Goal: Task Accomplishment & Management: Use online tool/utility

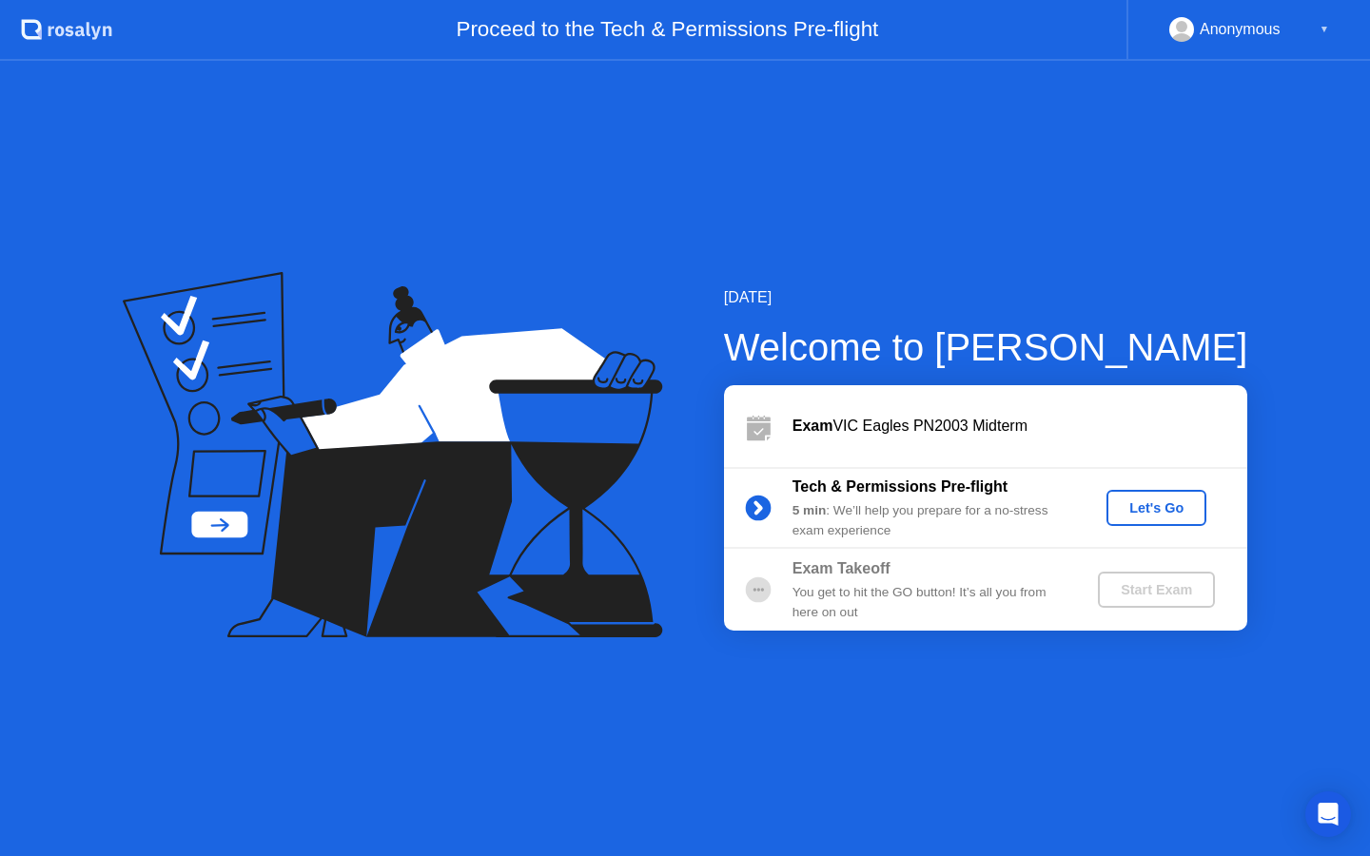
click at [1142, 509] on div "Let's Go" at bounding box center [1156, 507] width 85 height 15
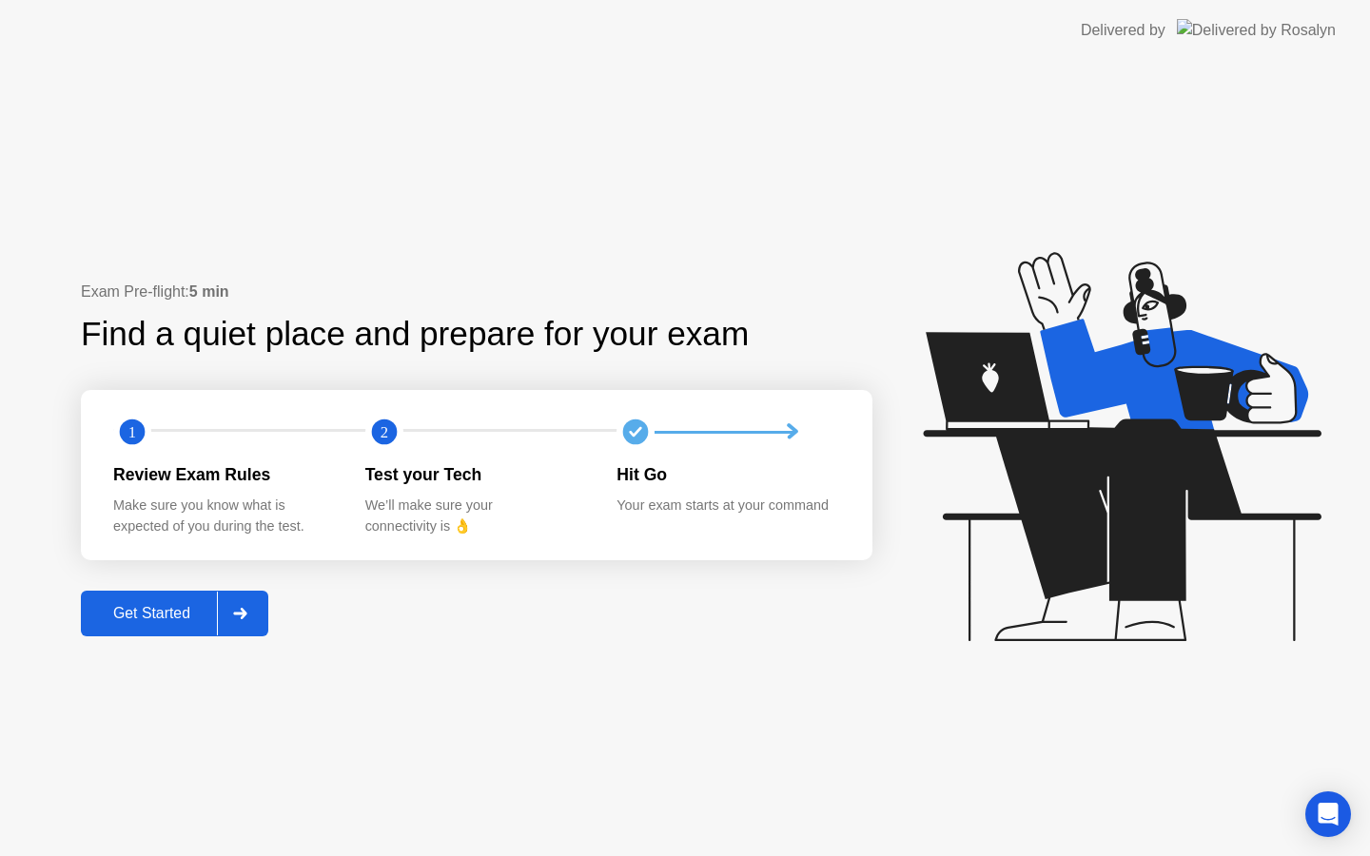
click at [163, 609] on div "Get Started" at bounding box center [152, 613] width 130 height 17
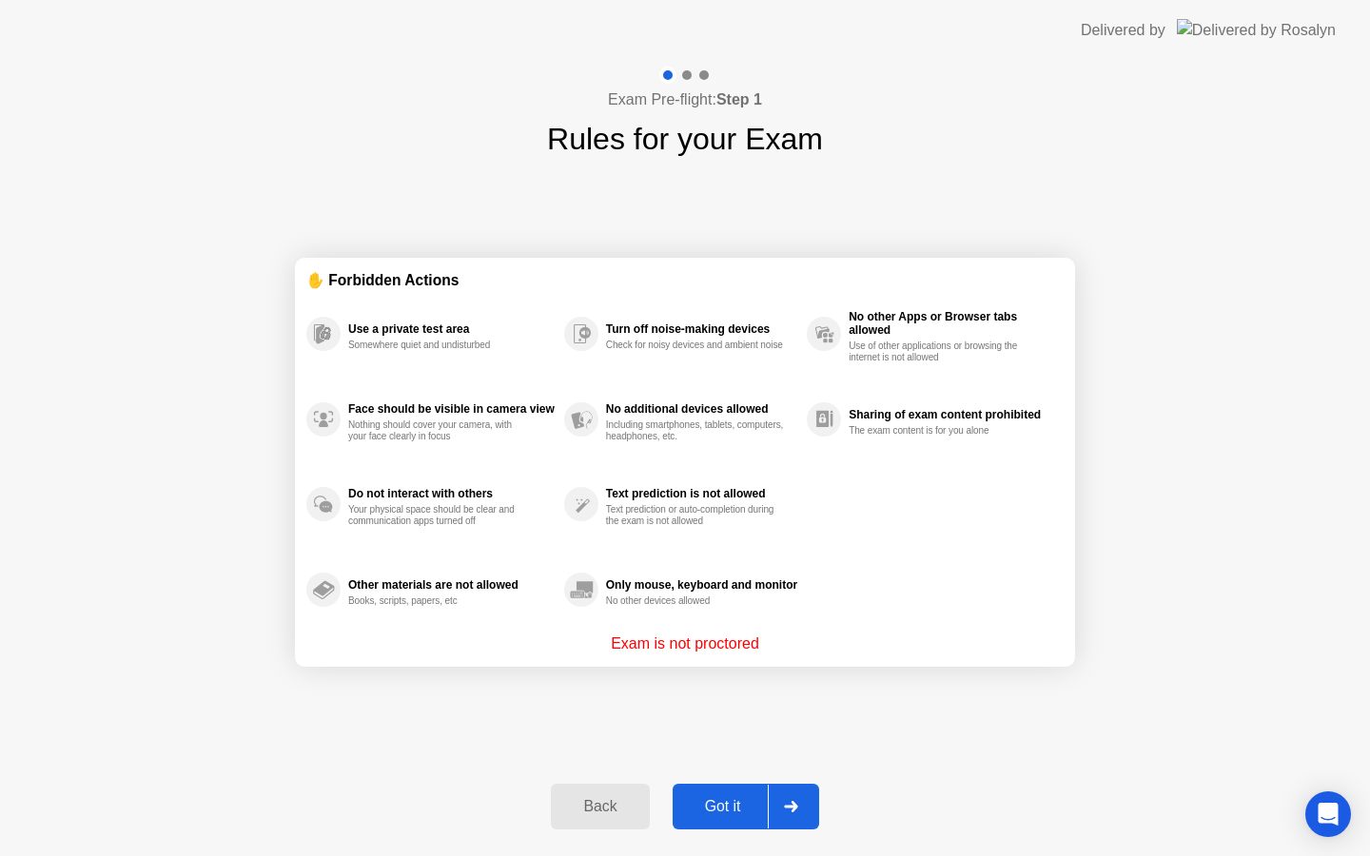
click at [719, 801] on div "Got it" at bounding box center [722, 806] width 89 height 17
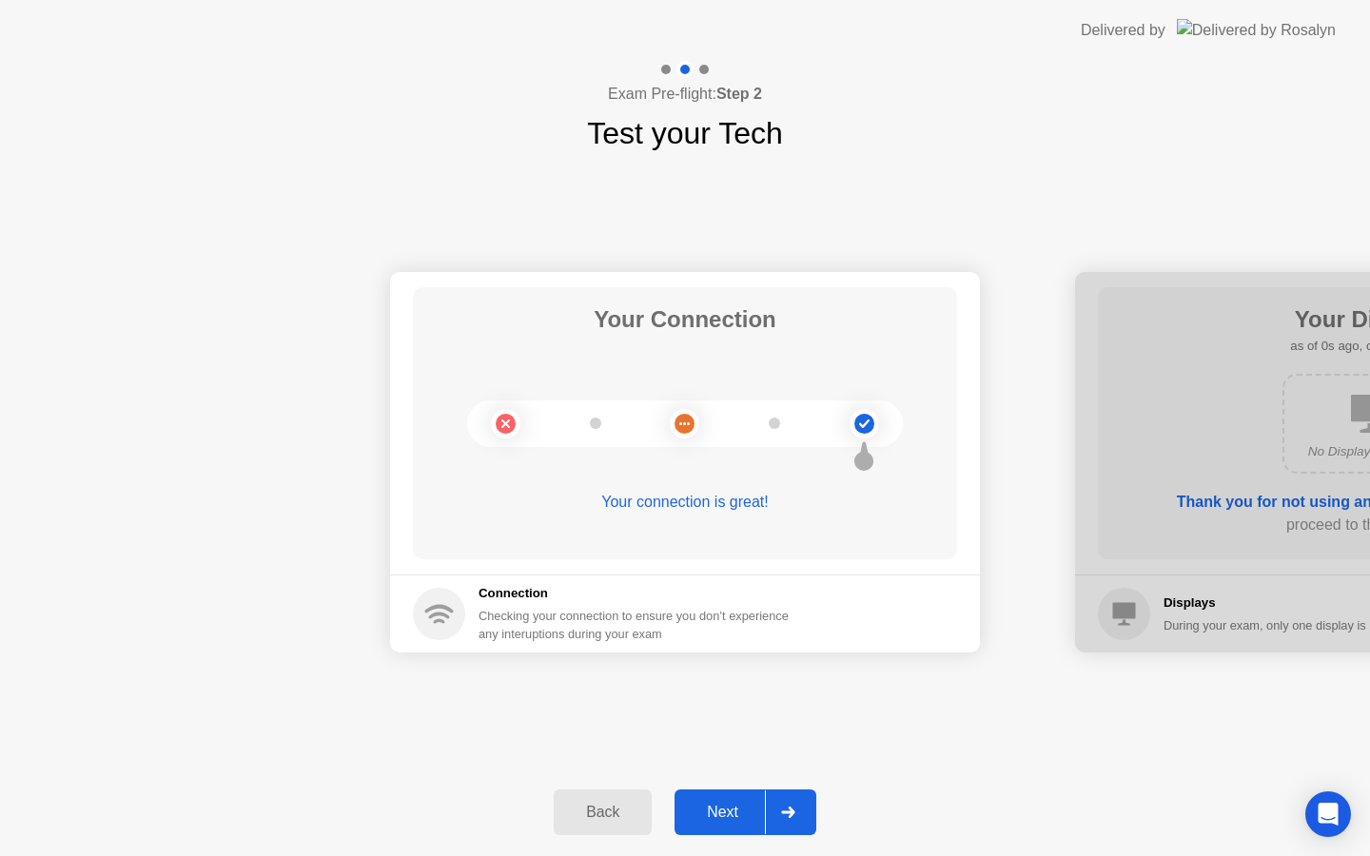
click at [743, 805] on div "Next" at bounding box center [722, 812] width 85 height 17
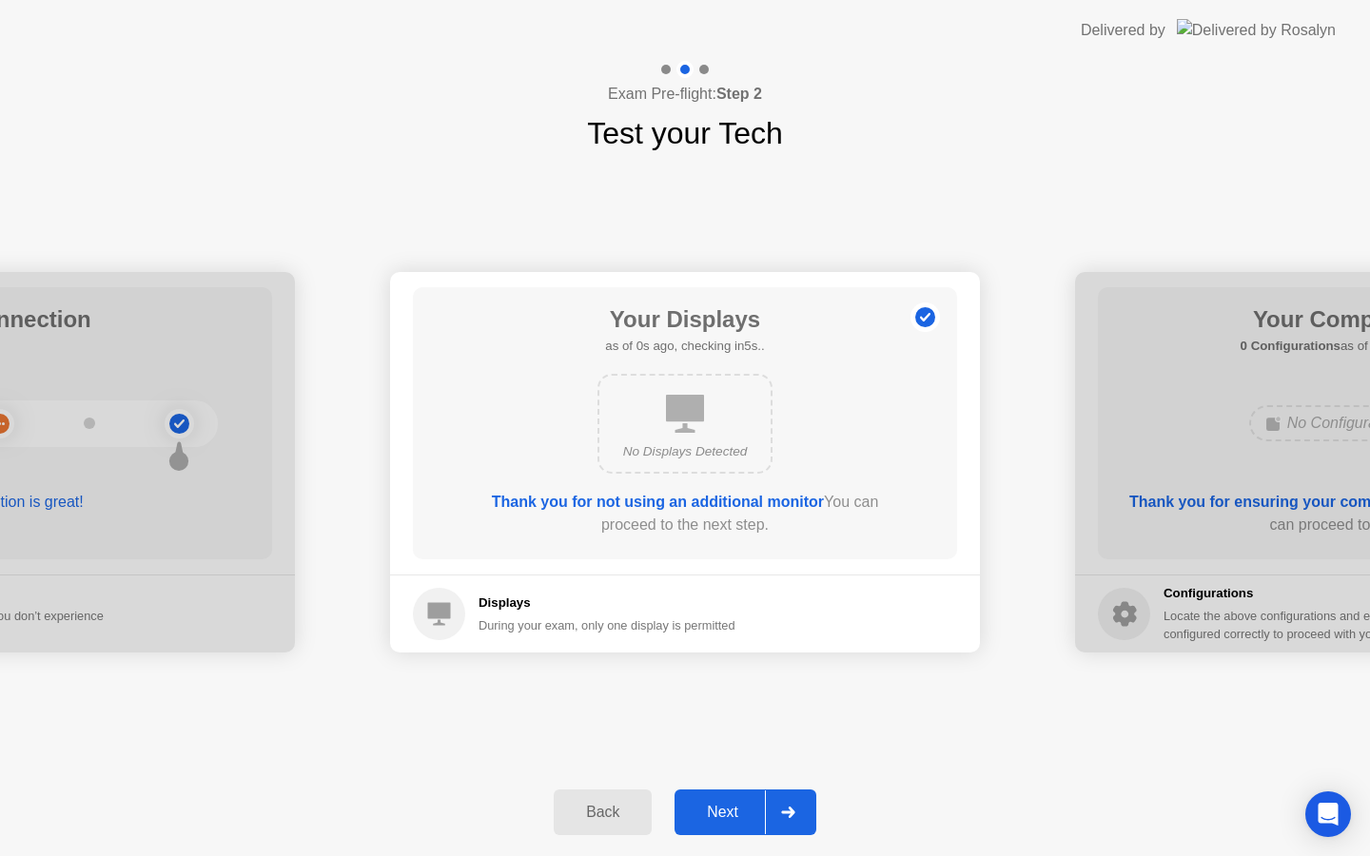
click at [743, 805] on div "Next" at bounding box center [722, 812] width 85 height 17
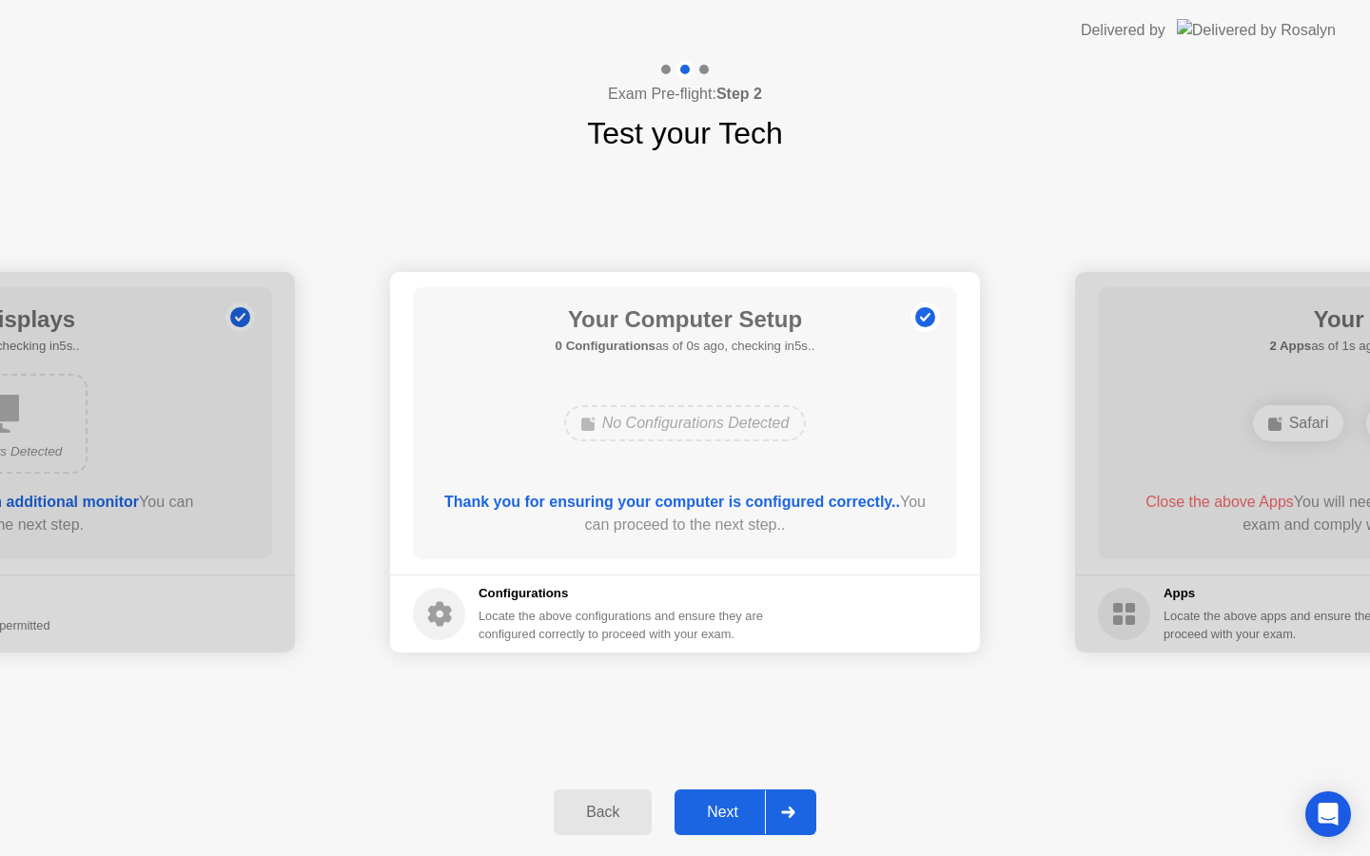
click at [743, 805] on div "Next" at bounding box center [722, 812] width 85 height 17
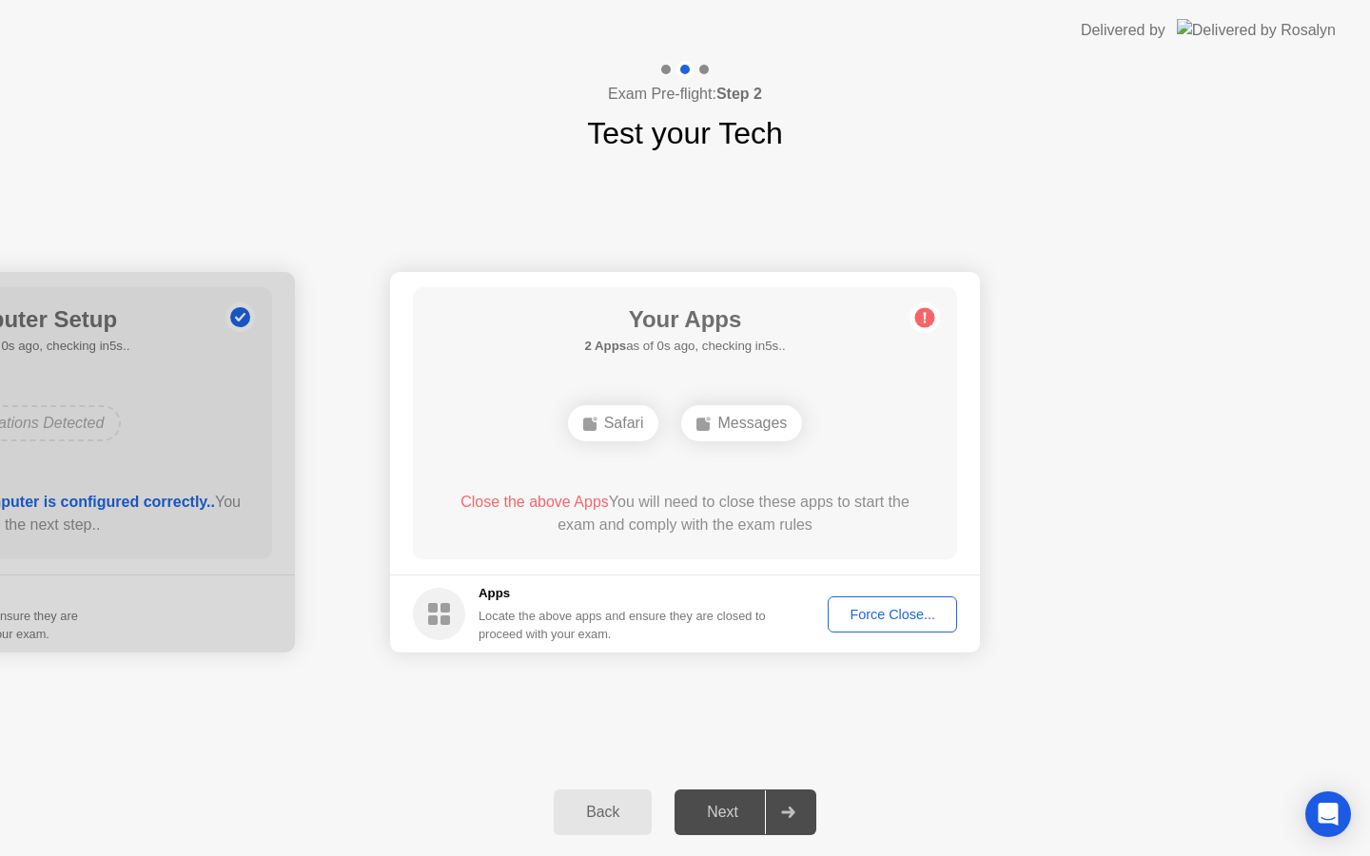
click at [743, 805] on div "Next" at bounding box center [722, 812] width 85 height 17
click at [879, 618] on div "Force Close..." at bounding box center [892, 614] width 116 height 15
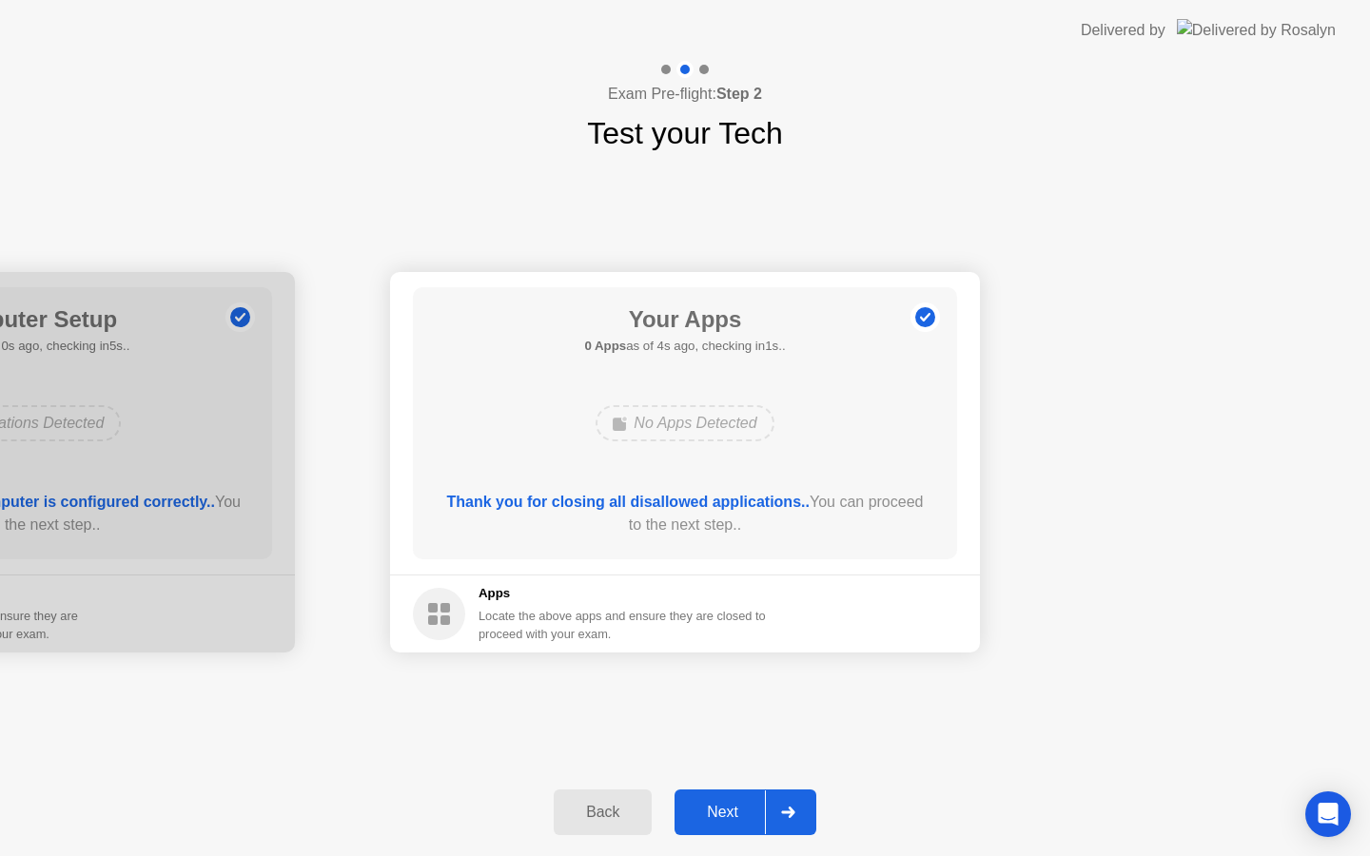
click at [732, 821] on div "Next" at bounding box center [722, 812] width 85 height 17
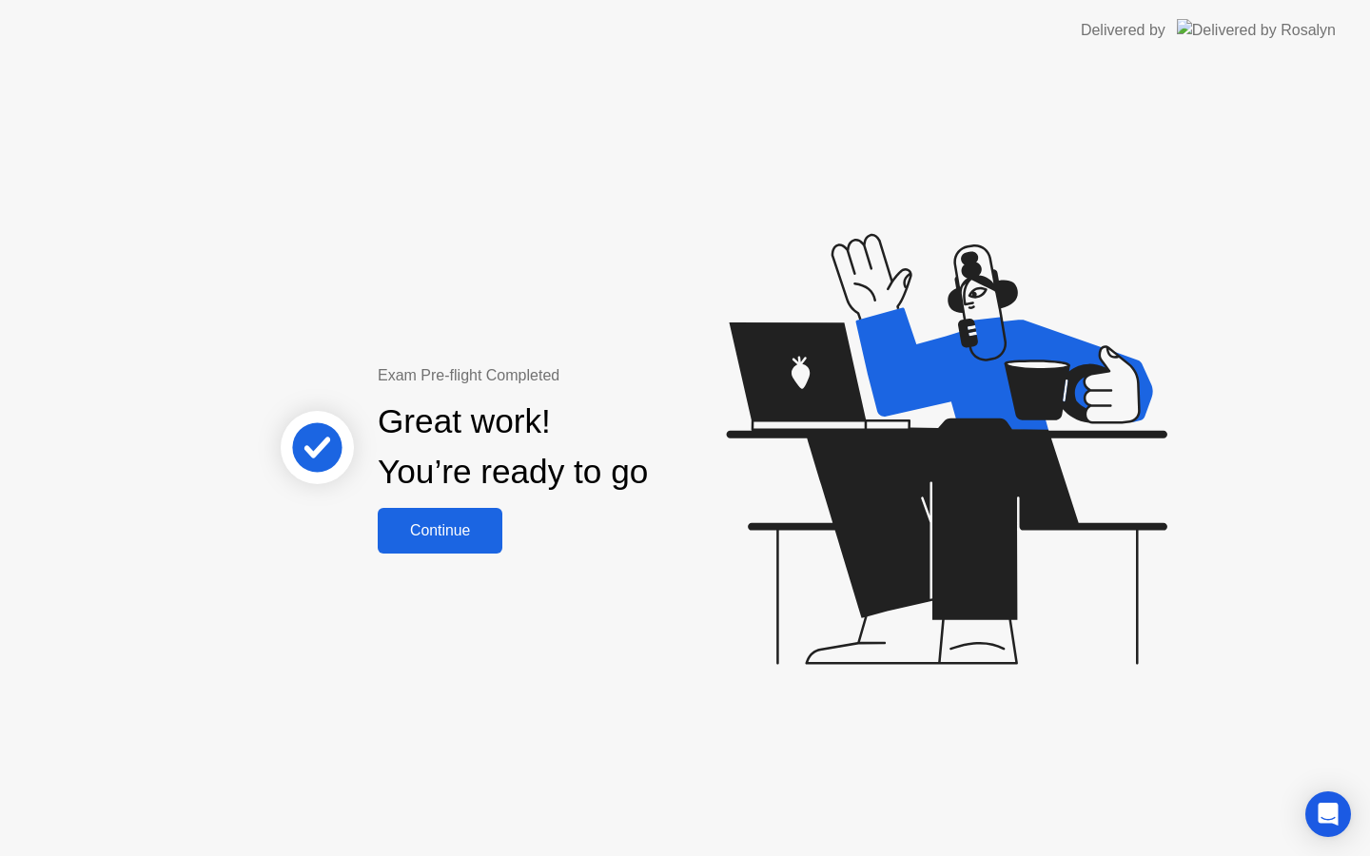
click at [390, 528] on div "Continue" at bounding box center [439, 530] width 113 height 17
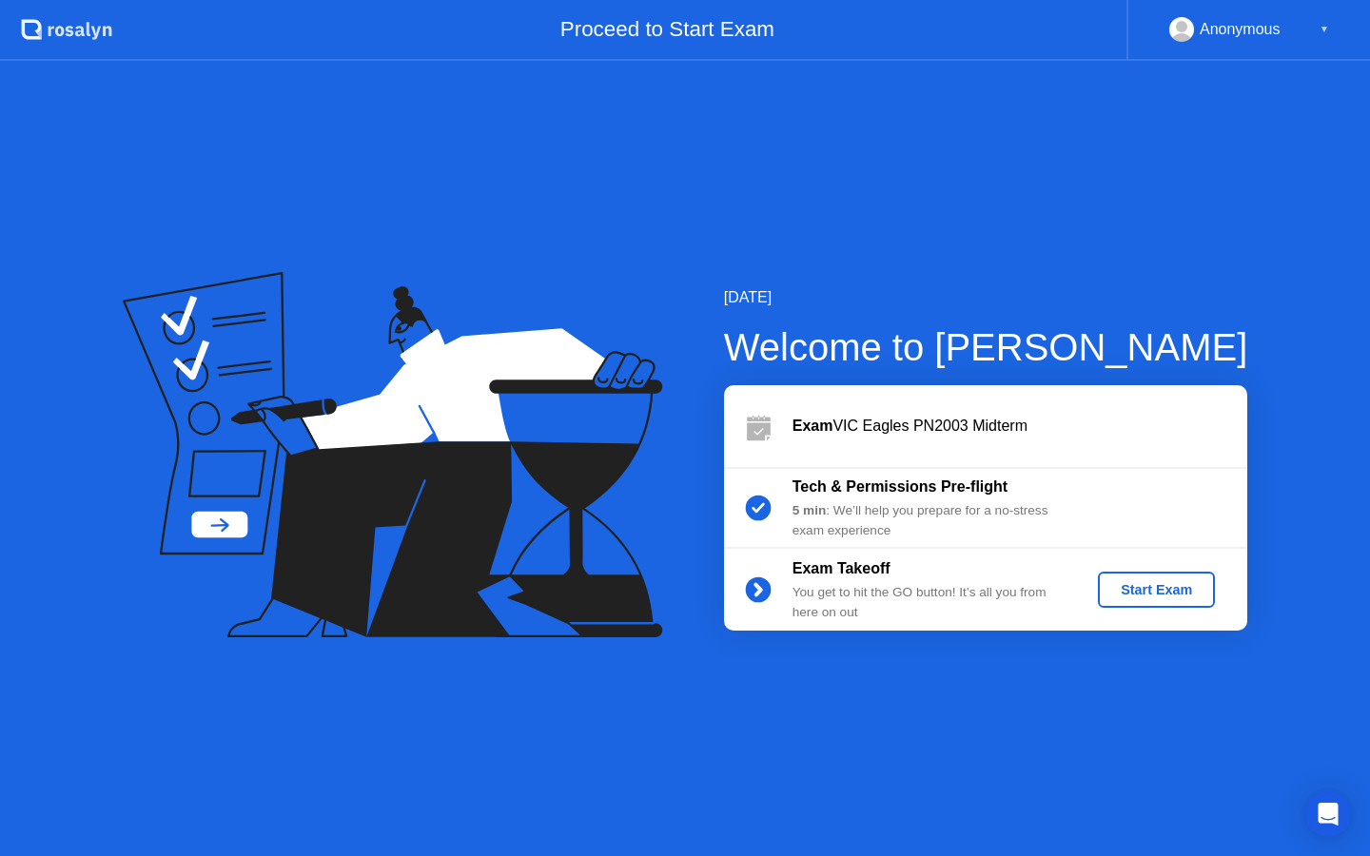
click at [1124, 591] on div "Start Exam" at bounding box center [1157, 589] width 102 height 15
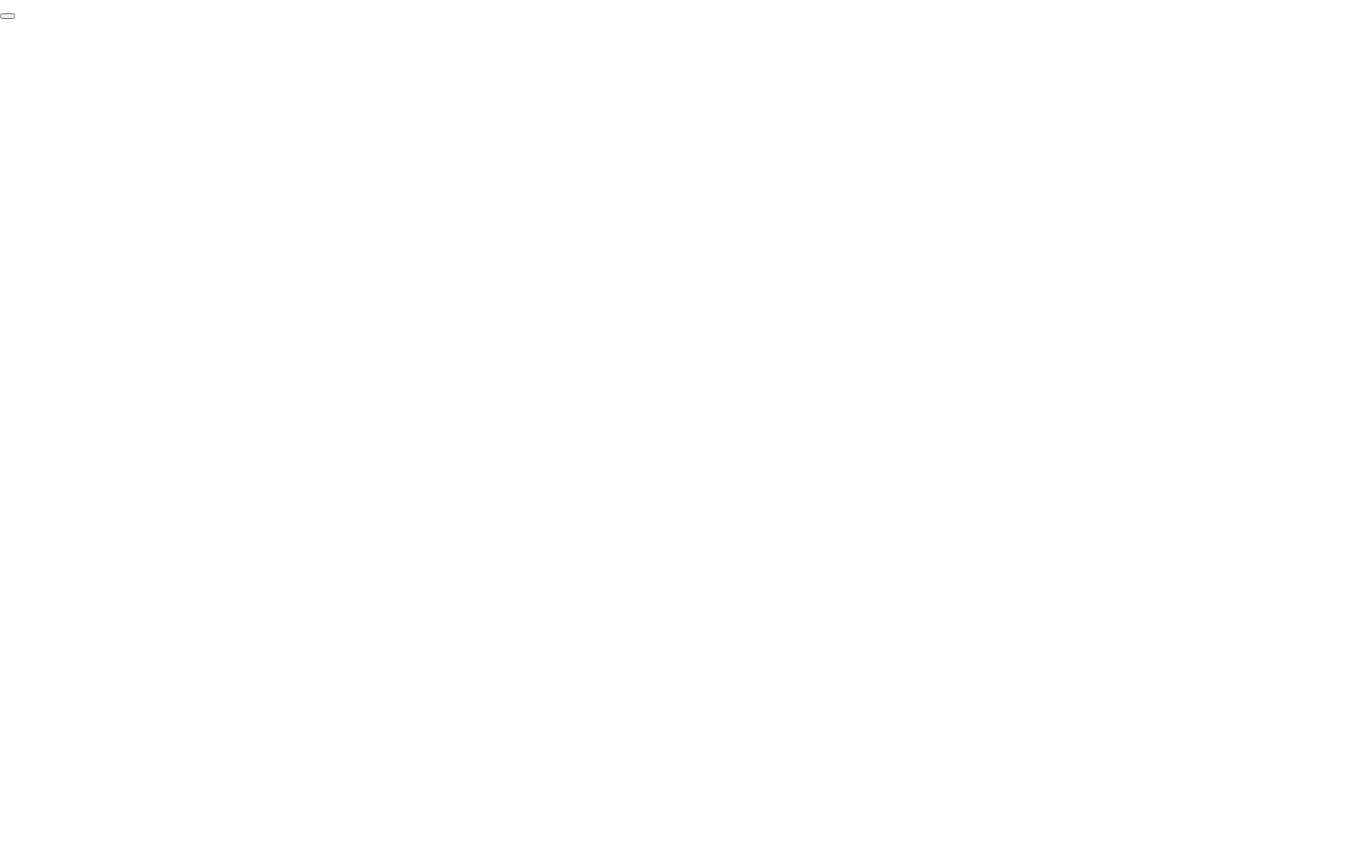
click at [15, 19] on button "End Proctoring Session" at bounding box center [7, 16] width 15 height 6
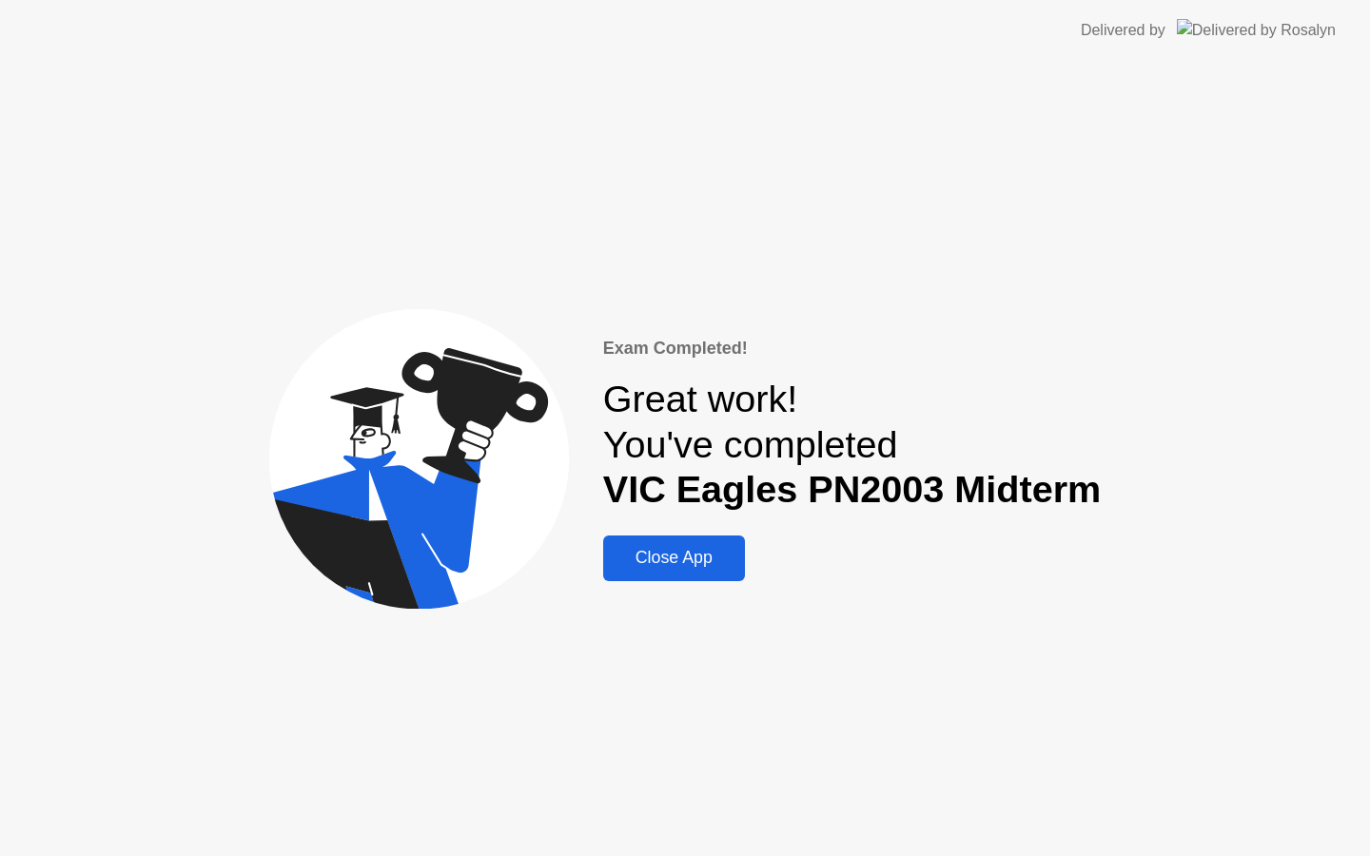
click at [697, 576] on button "Close App" at bounding box center [674, 559] width 142 height 46
